Goal: Check status: Check status

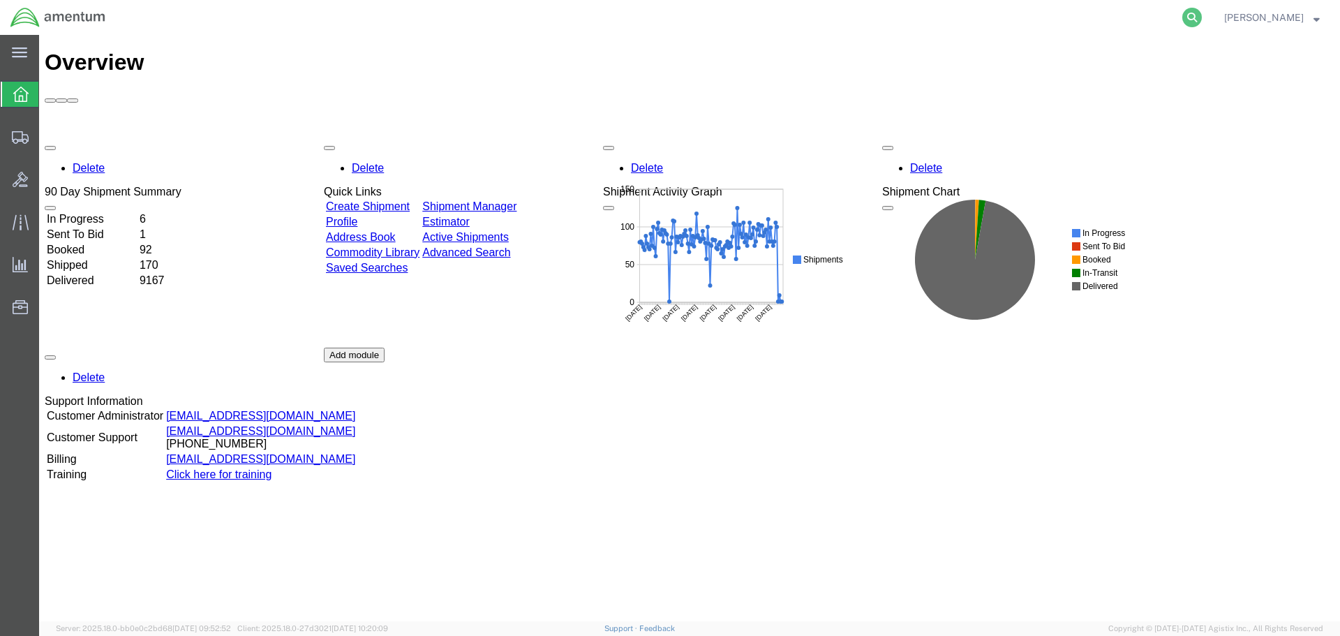
click at [1202, 14] on icon at bounding box center [1192, 18] width 20 height 20
paste input "56744660"
click at [1202, 19] on icon at bounding box center [1192, 18] width 20 height 20
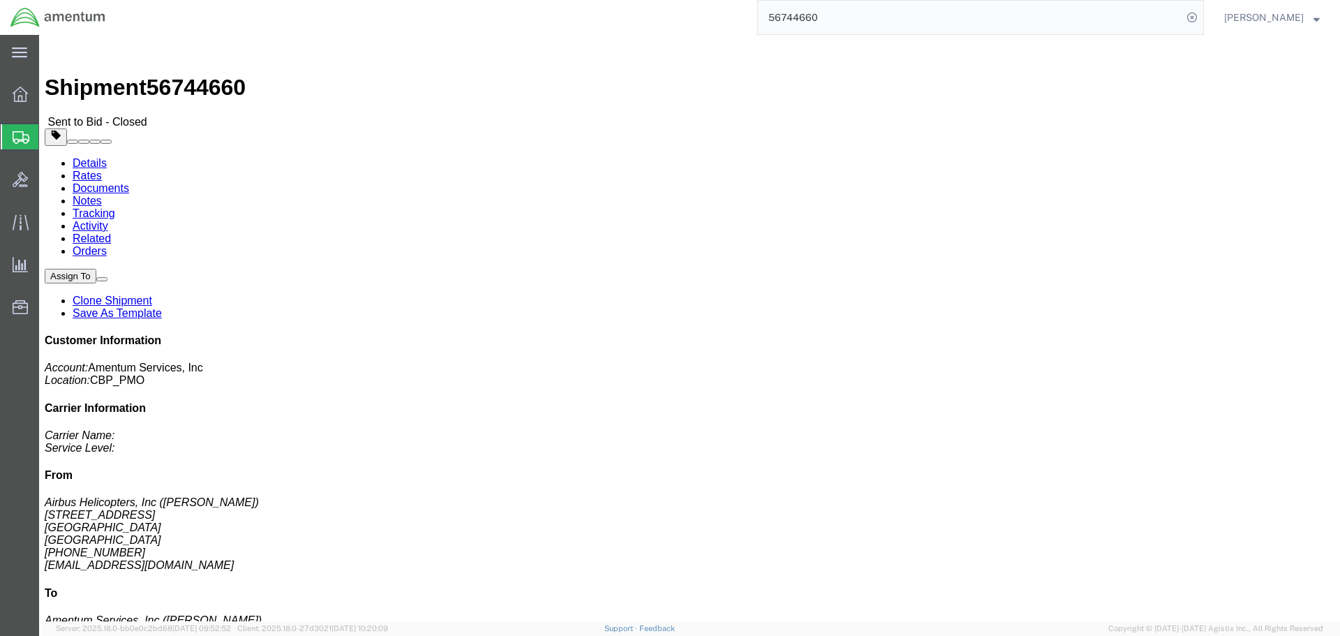
click link "Details"
click link "Rates"
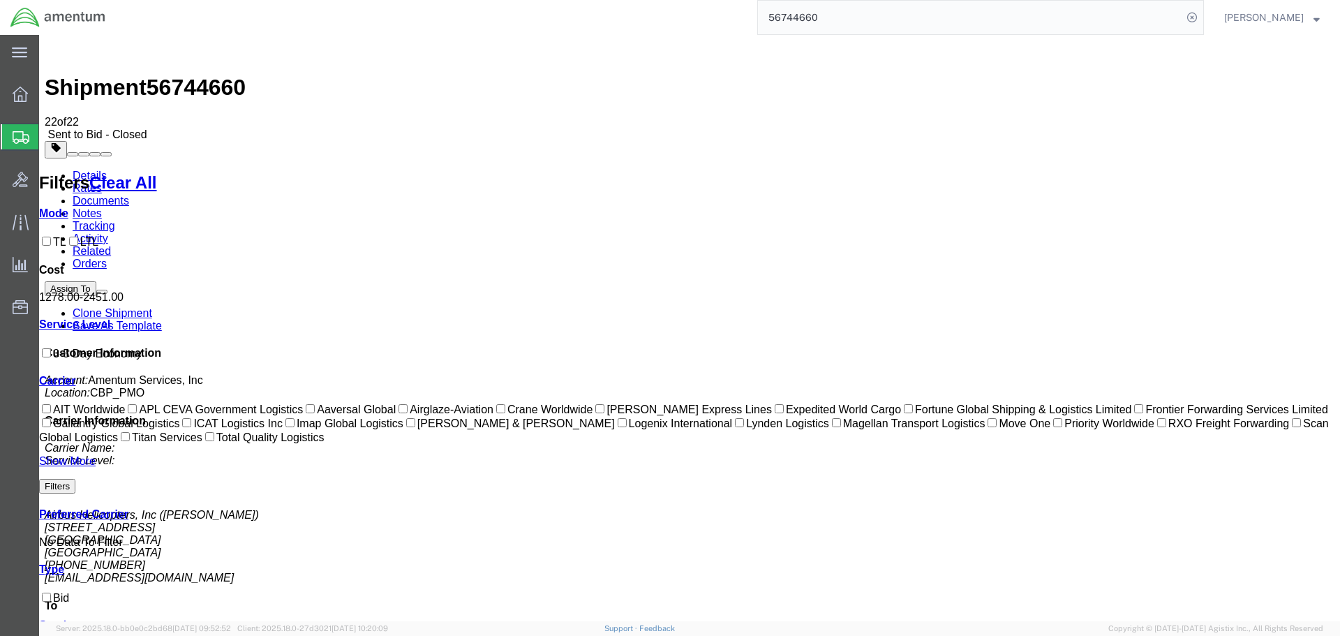
click at [102, 207] on link "Notes" at bounding box center [87, 213] width 29 height 12
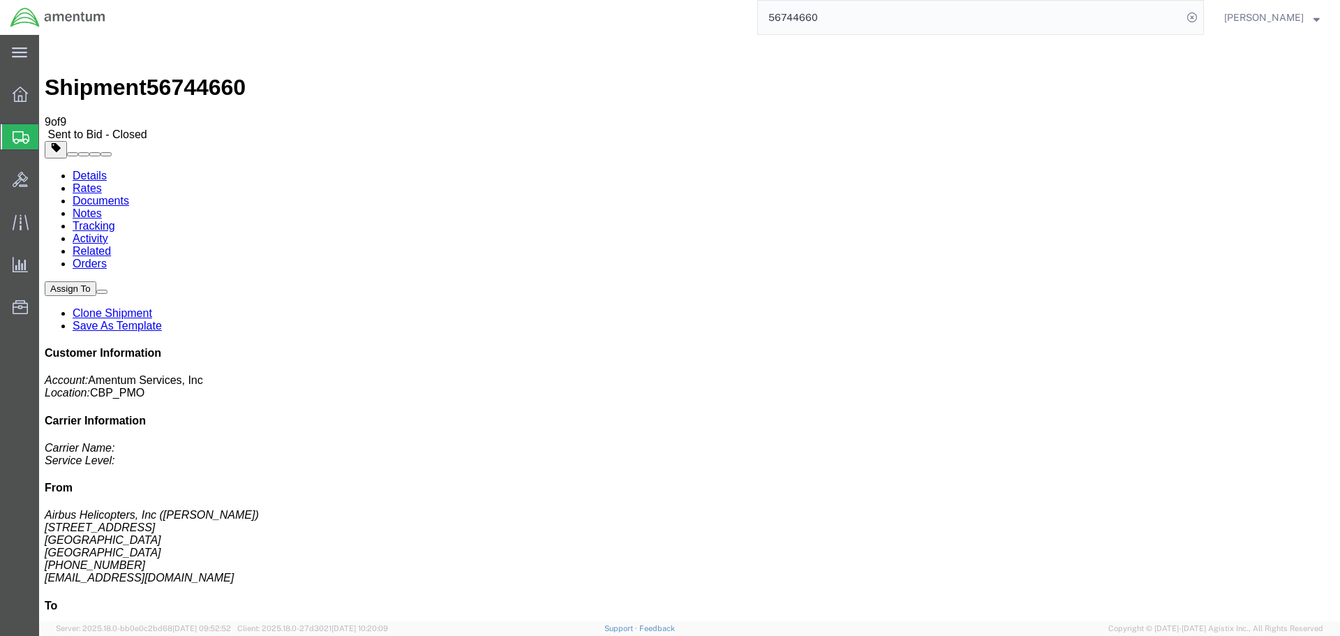
click at [102, 182] on link "Rates" at bounding box center [87, 188] width 29 height 12
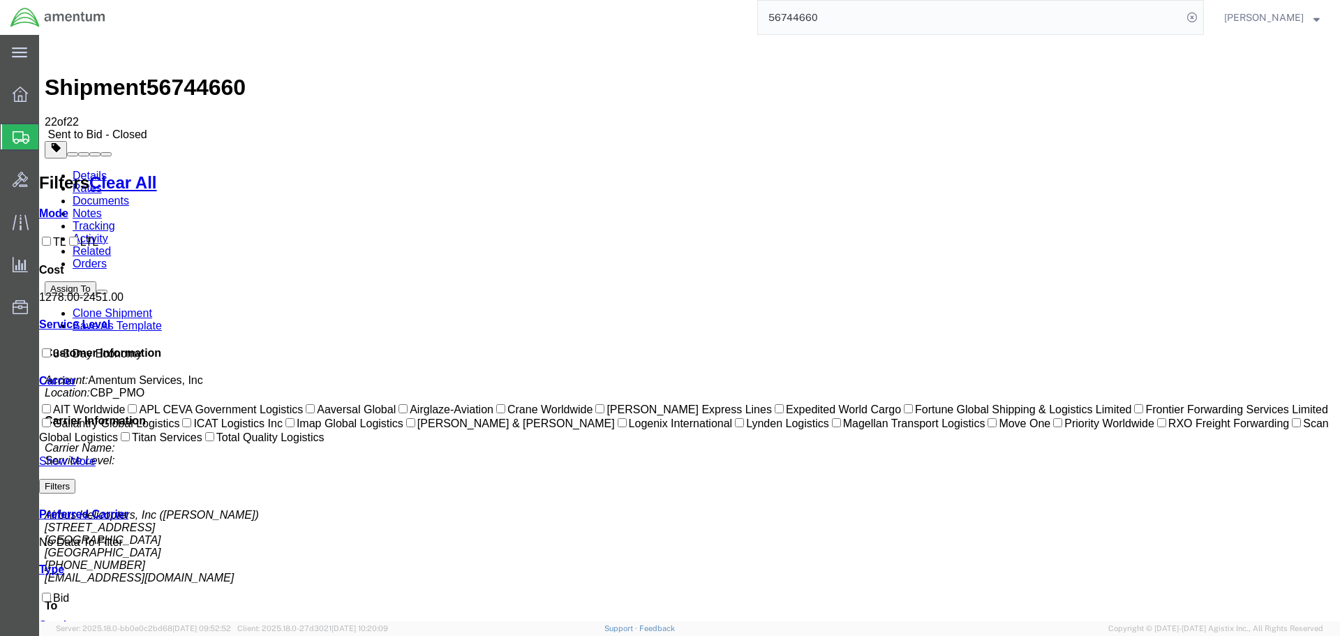
click at [102, 207] on link "Notes" at bounding box center [87, 213] width 29 height 12
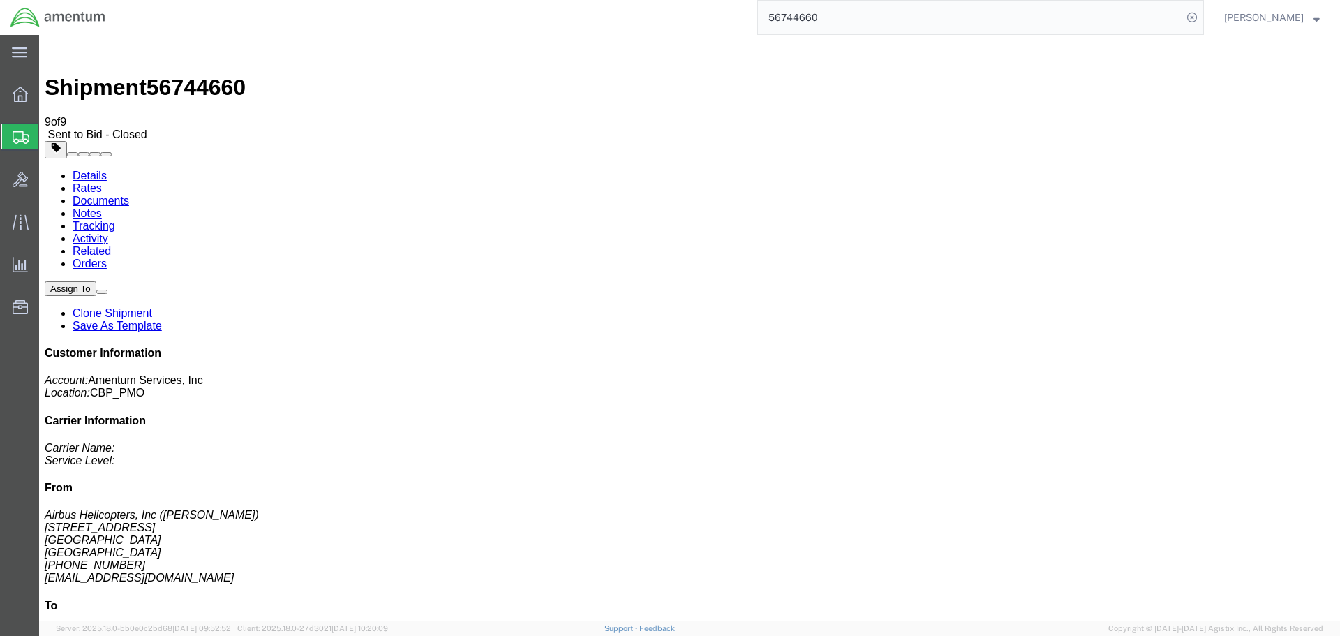
click at [882, 18] on input "56744660" at bounding box center [970, 18] width 424 height 34
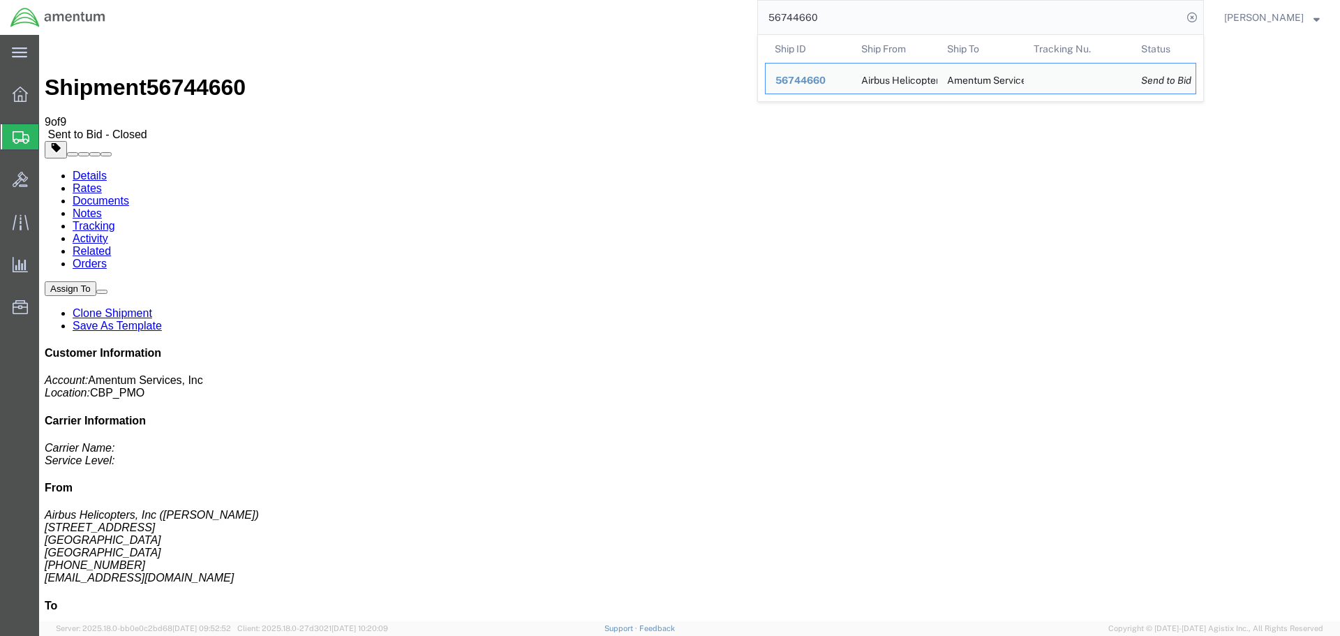
click at [882, 18] on input "56744660" at bounding box center [970, 18] width 424 height 34
paste input "1947"
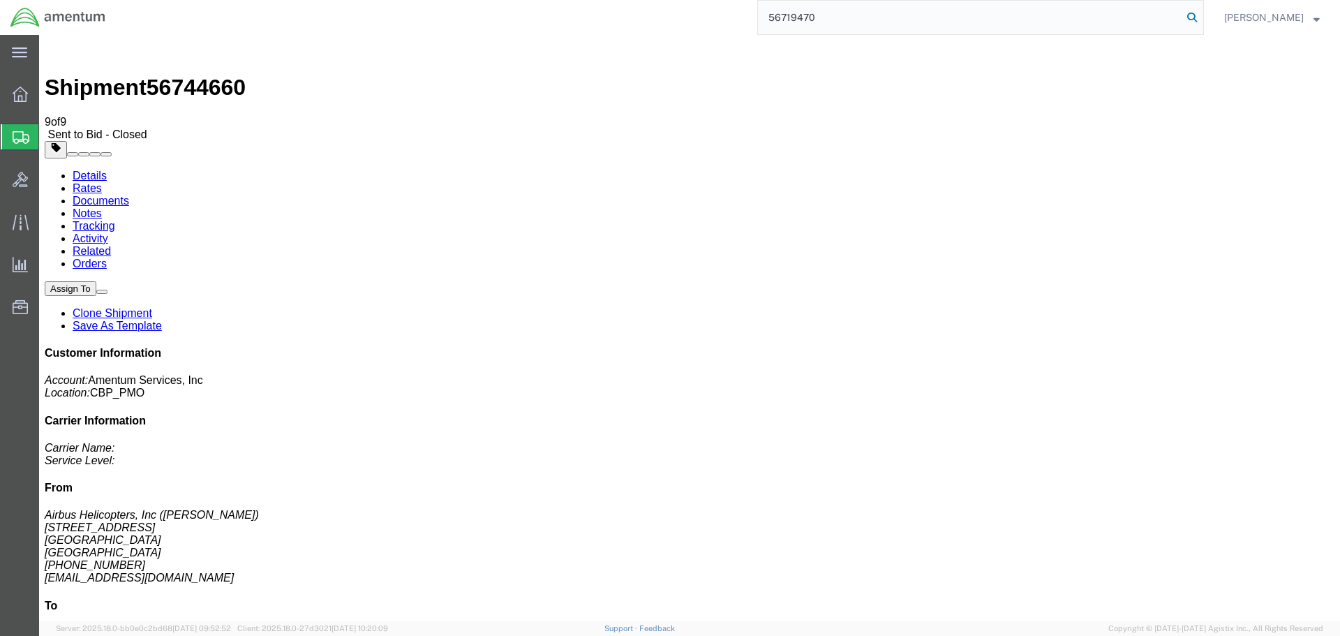
type input "56719470"
click at [1202, 17] on icon at bounding box center [1192, 18] width 20 height 20
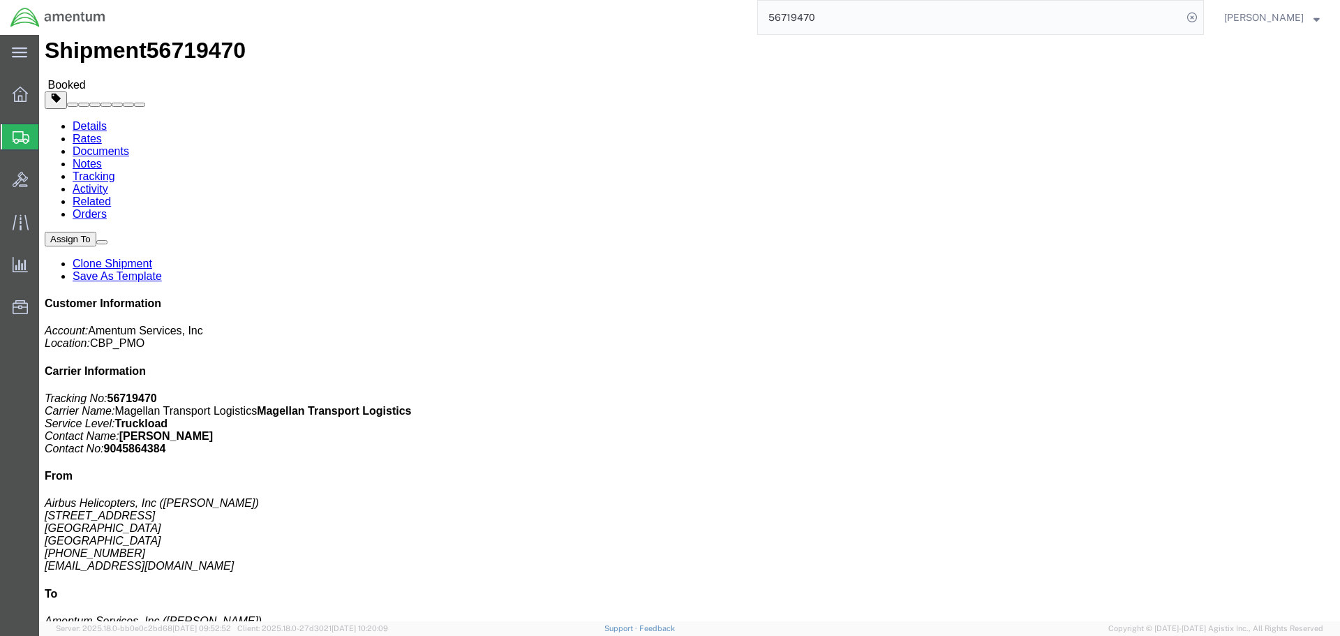
scroll to position [70, 0]
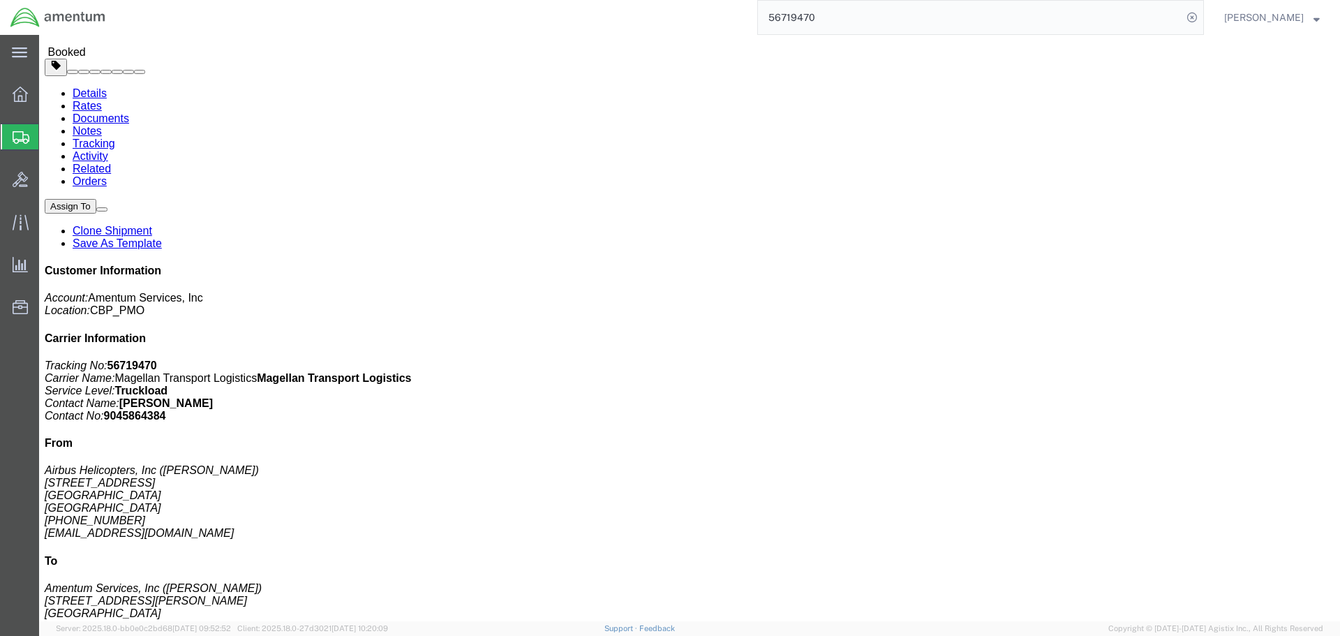
click b "23510"
copy b "23510"
